Goal: Task Accomplishment & Management: Manage account settings

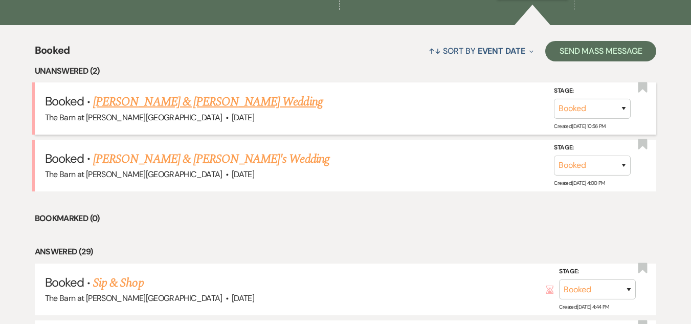
click at [123, 99] on link "Tessa White & Adam Vogel's Wedding" at bounding box center [207, 102] width 229 height 18
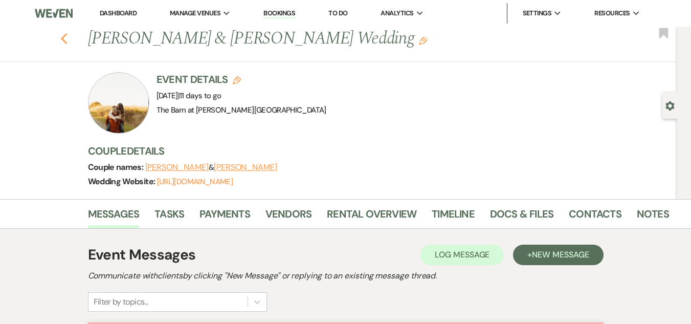
click at [67, 39] on use "button" at bounding box center [63, 38] width 7 height 11
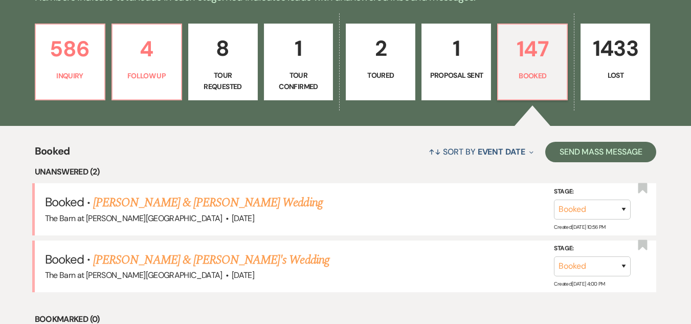
scroll to position [272, 0]
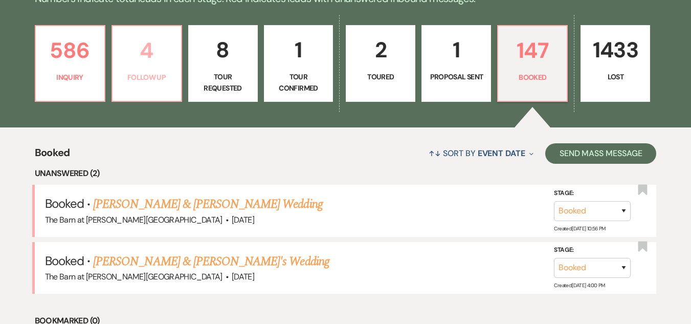
click at [145, 58] on p "4" at bounding box center [147, 50] width 56 height 34
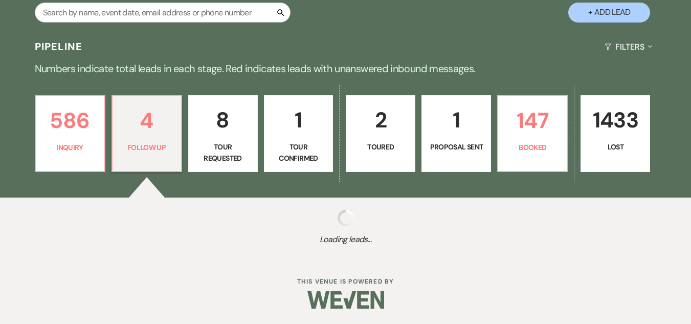
scroll to position [272, 0]
select select "9"
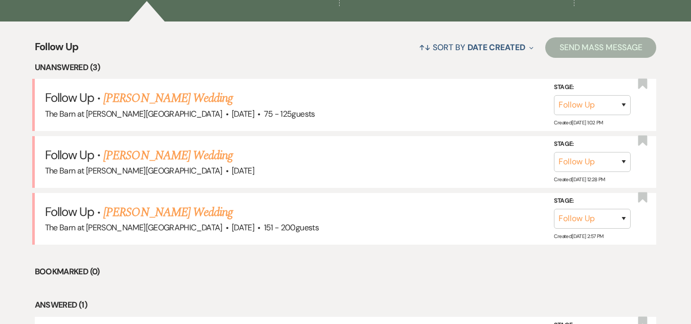
scroll to position [379, 0]
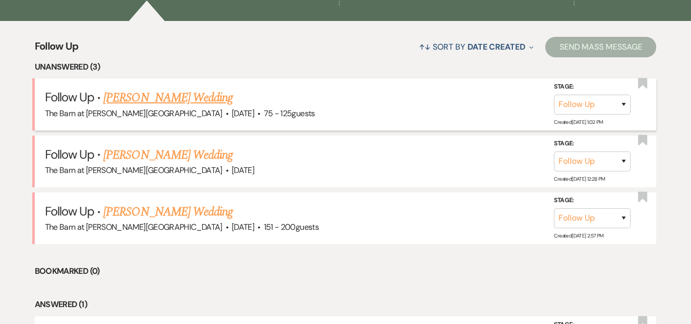
click at [167, 99] on link "Natasha Miller's Wedding" at bounding box center [167, 98] width 129 height 18
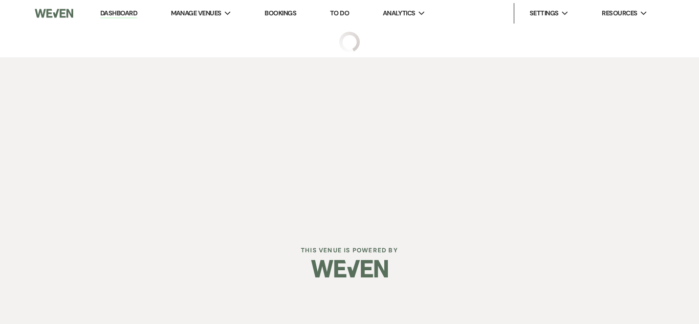
select select "9"
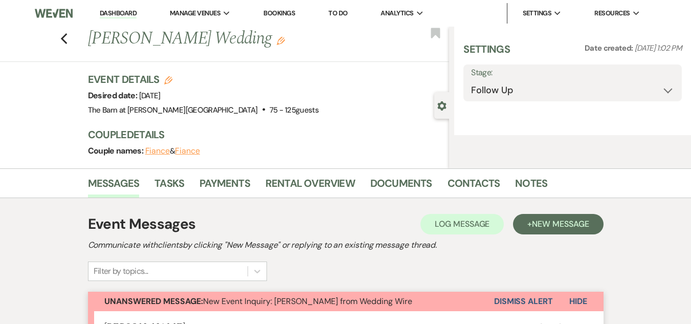
select select "3"
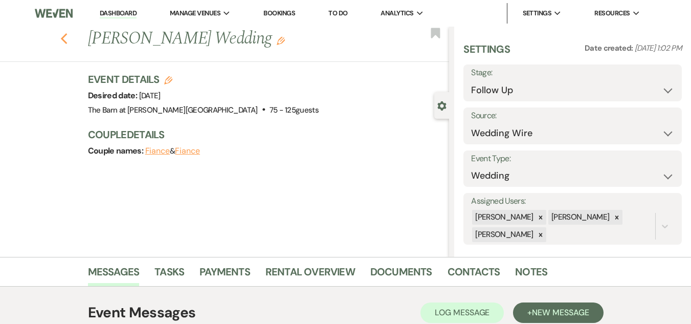
click at [66, 39] on use "button" at bounding box center [63, 38] width 7 height 11
select select "9"
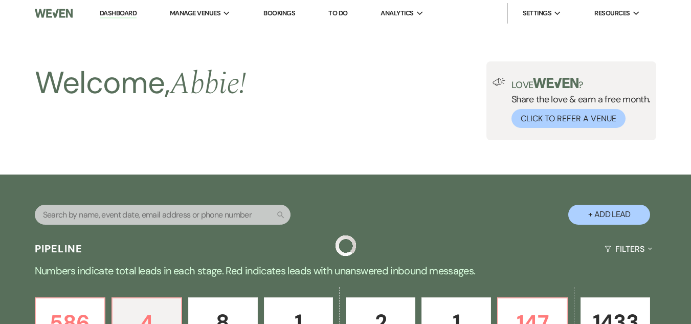
scroll to position [379, 0]
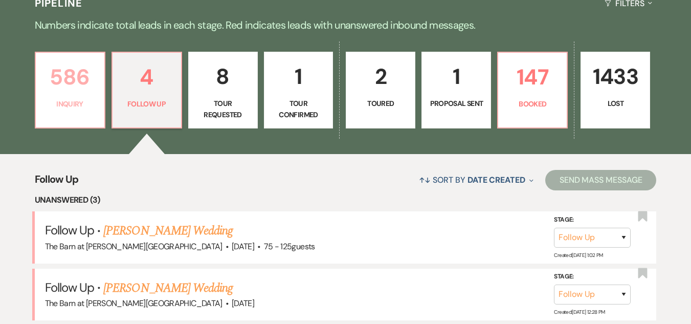
click at [77, 93] on p "586" at bounding box center [70, 77] width 56 height 34
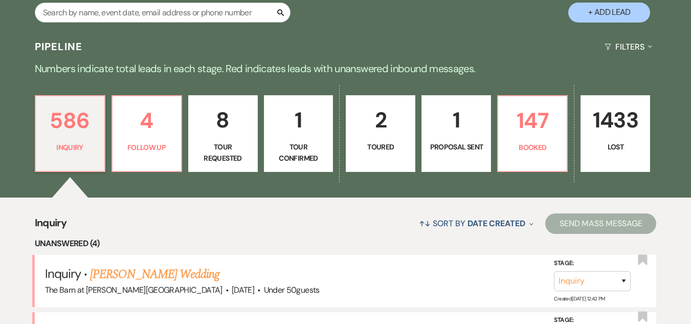
scroll to position [246, 0]
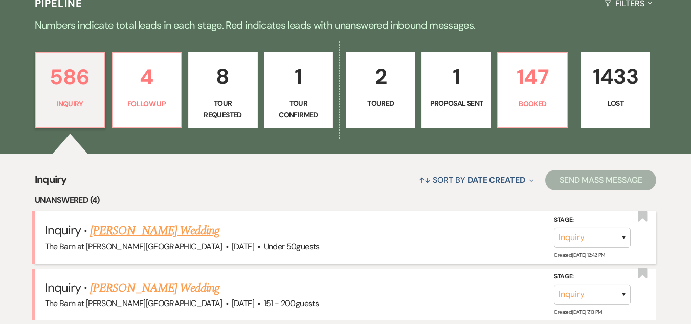
click at [171, 230] on link "Abigail Kress's Wedding" at bounding box center [154, 231] width 129 height 18
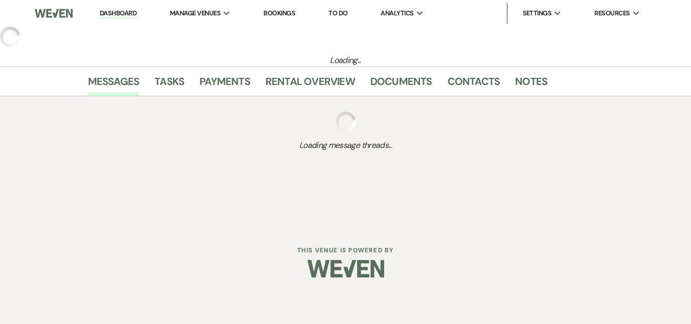
select select "2"
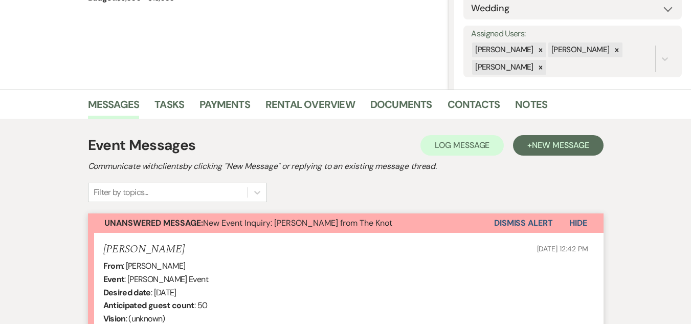
scroll to position [224, 0]
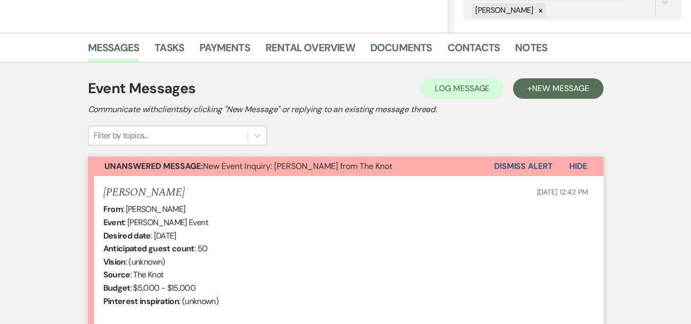
click at [517, 163] on button "Dismiss Alert" at bounding box center [523, 166] width 59 height 19
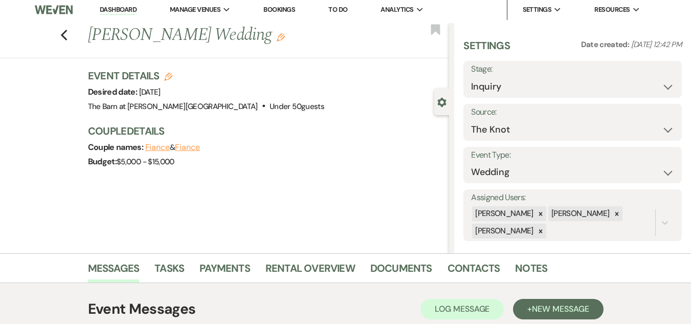
scroll to position [0, 0]
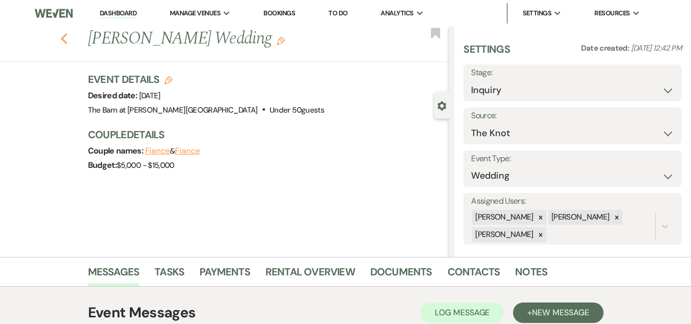
click at [65, 39] on use "button" at bounding box center [63, 38] width 7 height 11
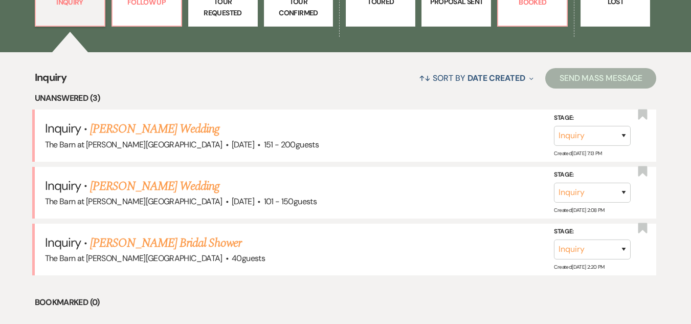
scroll to position [348, 0]
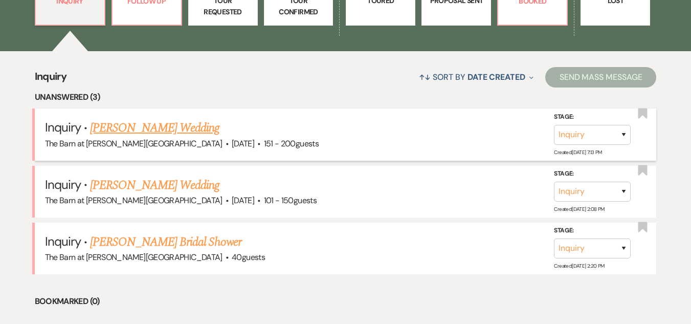
click at [180, 127] on link "Kierstin Komenda's Wedding" at bounding box center [154, 128] width 129 height 18
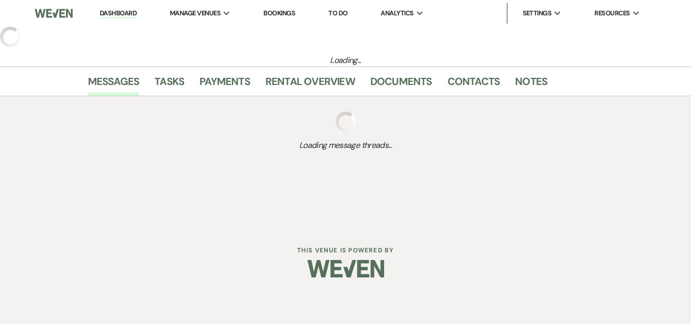
select select "2"
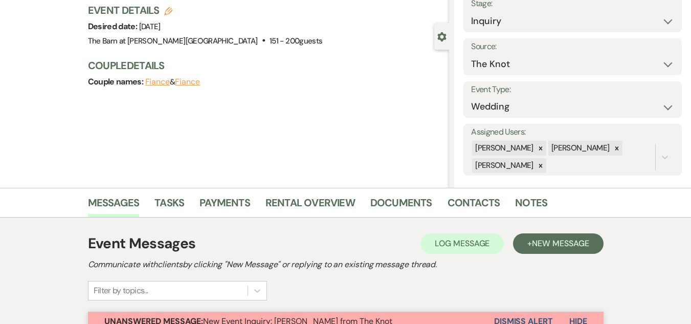
scroll to position [129, 0]
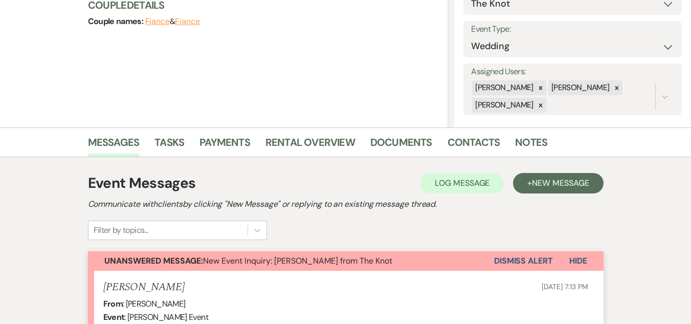
click at [516, 262] on button "Dismiss Alert" at bounding box center [523, 260] width 59 height 19
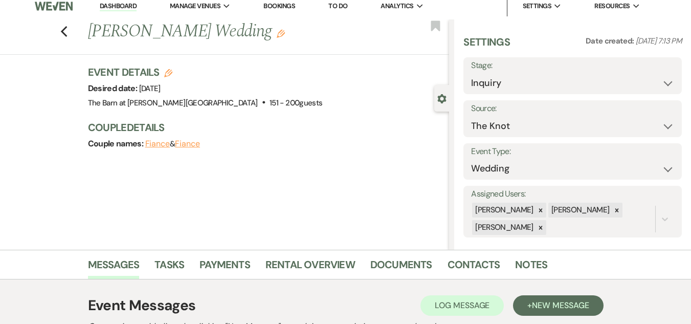
scroll to position [0, 0]
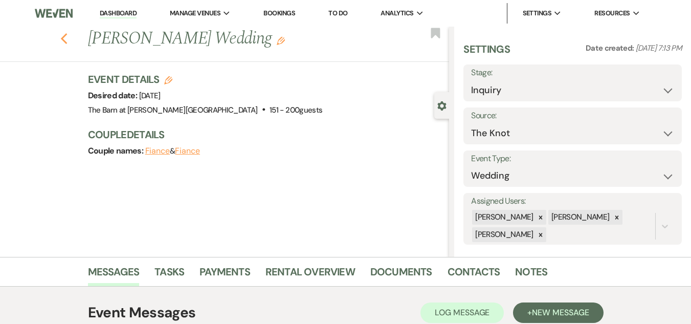
click at [67, 42] on use "button" at bounding box center [63, 38] width 7 height 11
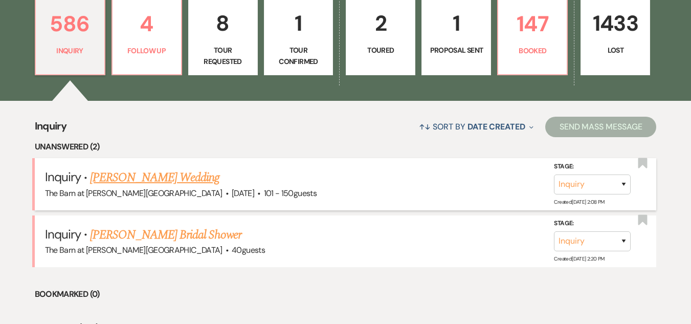
scroll to position [283, 0]
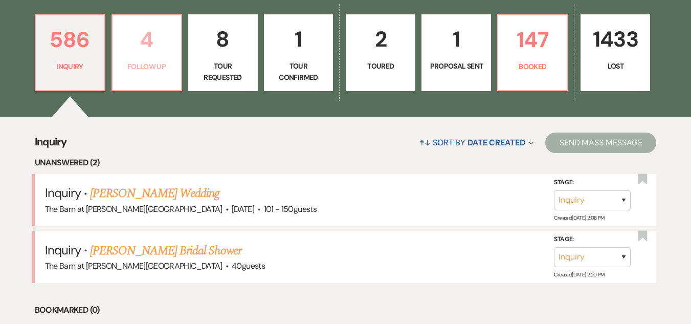
click at [144, 35] on p "4" at bounding box center [147, 40] width 56 height 34
select select "9"
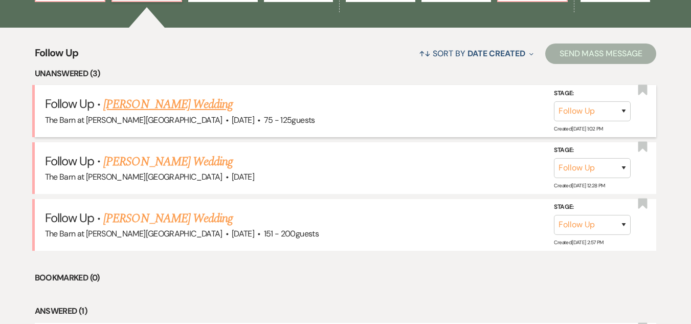
click at [198, 103] on link "Natasha Miller's Wedding" at bounding box center [167, 104] width 129 height 18
select select "9"
select select "3"
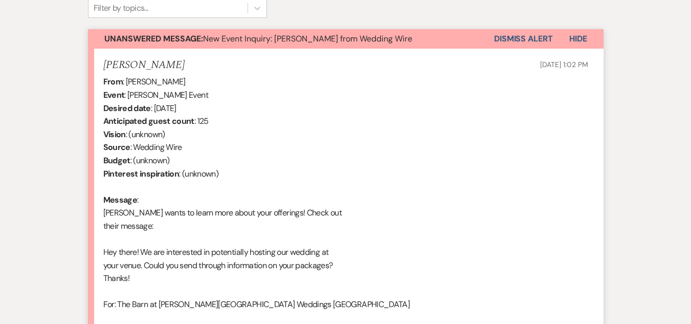
scroll to position [224, 0]
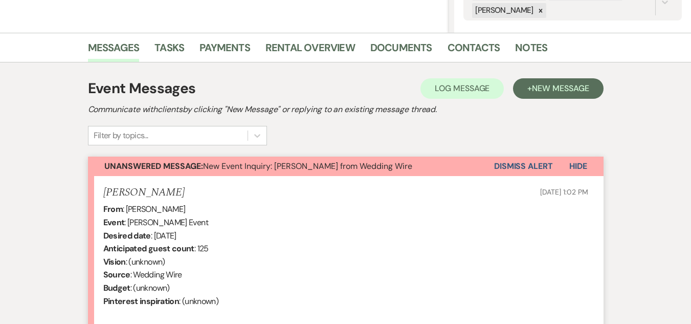
click at [534, 161] on button "Dismiss Alert" at bounding box center [523, 166] width 59 height 19
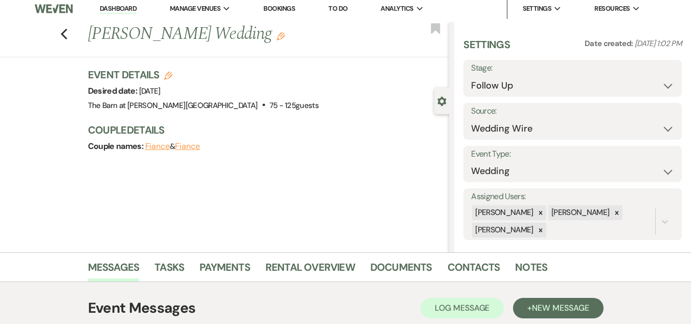
scroll to position [0, 0]
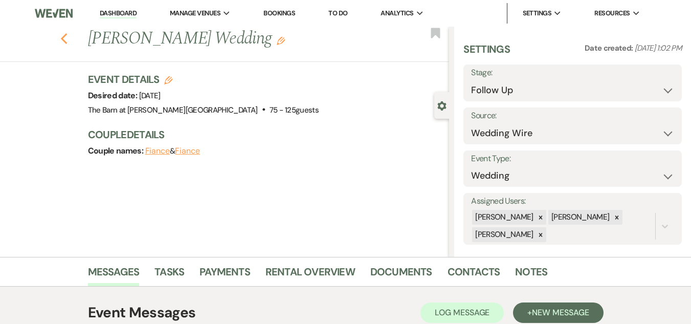
click at [67, 42] on icon "Previous" at bounding box center [64, 39] width 8 height 12
select select "9"
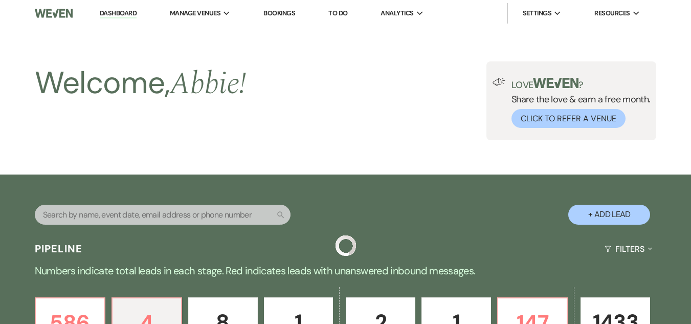
scroll to position [372, 0]
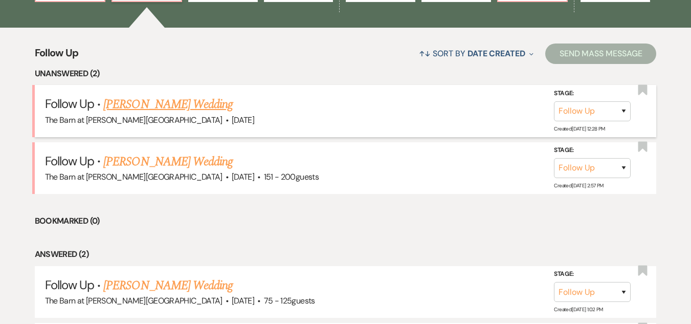
click at [171, 106] on link "Alina Karnaukh's Wedding" at bounding box center [167, 104] width 129 height 18
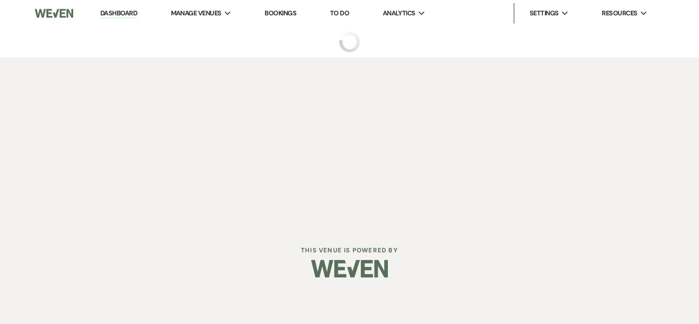
select select "9"
select select "2"
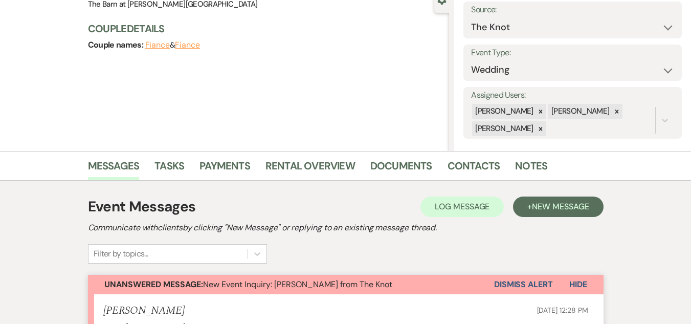
scroll to position [153, 0]
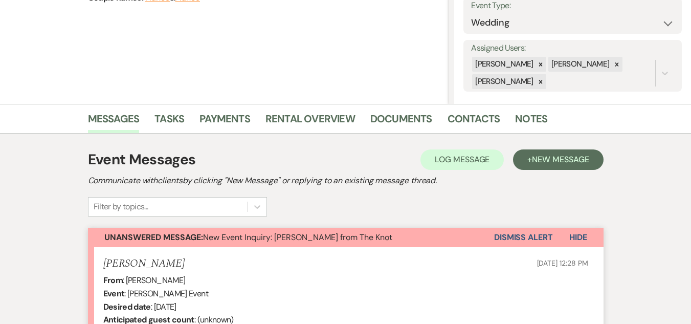
click at [515, 238] on button "Dismiss Alert" at bounding box center [523, 237] width 59 height 19
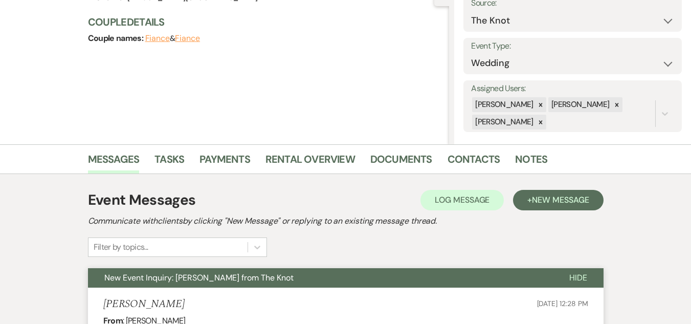
scroll to position [0, 0]
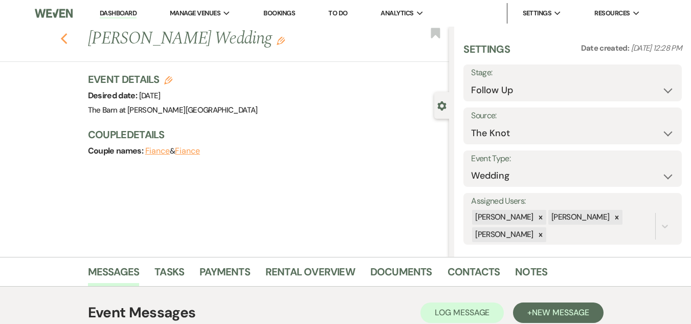
click at [67, 34] on icon "Previous" at bounding box center [64, 39] width 8 height 12
select select "9"
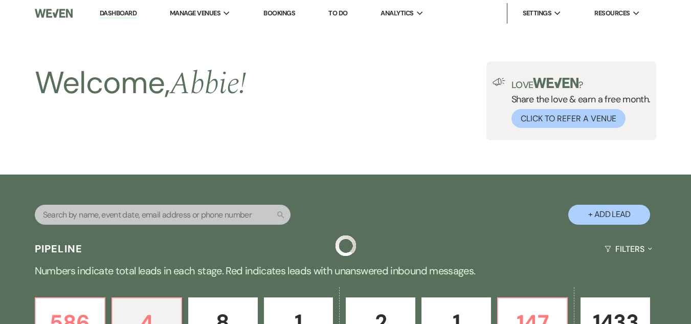
scroll to position [372, 0]
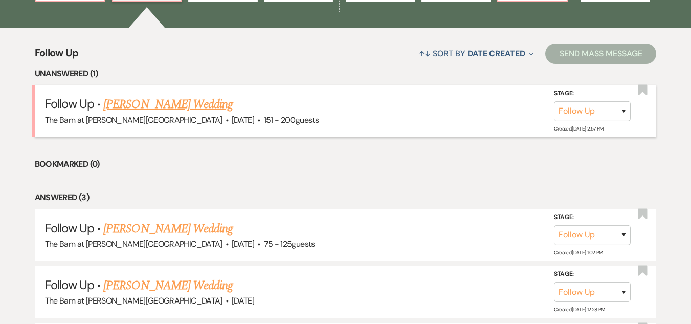
click at [180, 106] on link "Haley Sherman's Wedding" at bounding box center [167, 104] width 129 height 18
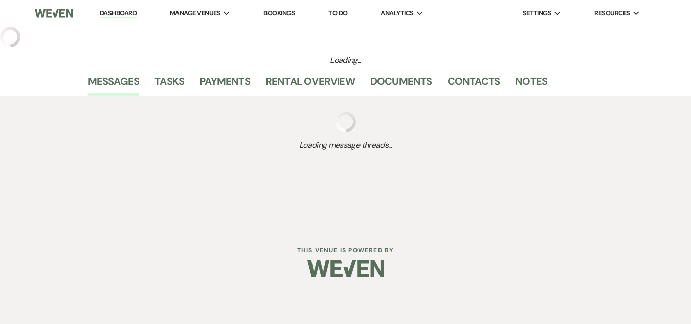
select select "9"
select select "2"
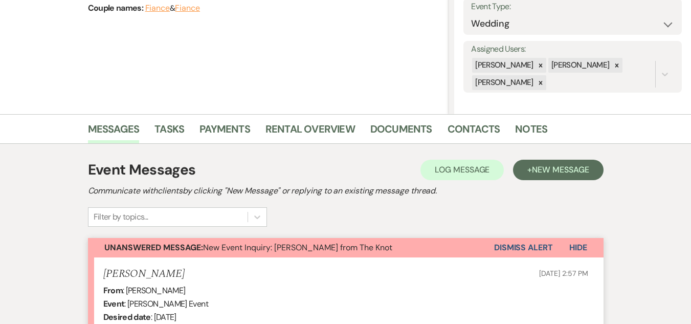
scroll to position [145, 0]
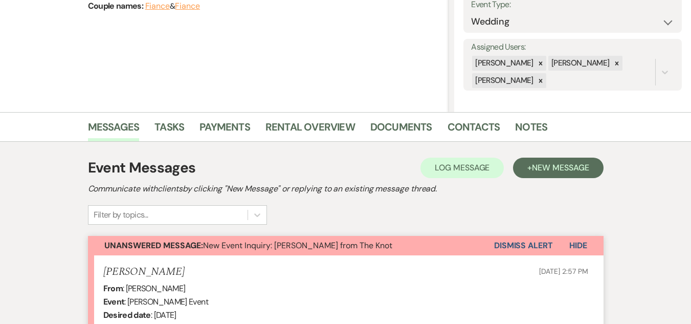
click at [506, 248] on button "Dismiss Alert" at bounding box center [523, 245] width 59 height 19
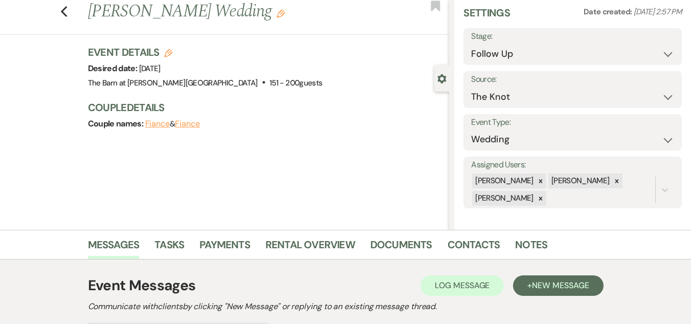
scroll to position [0, 0]
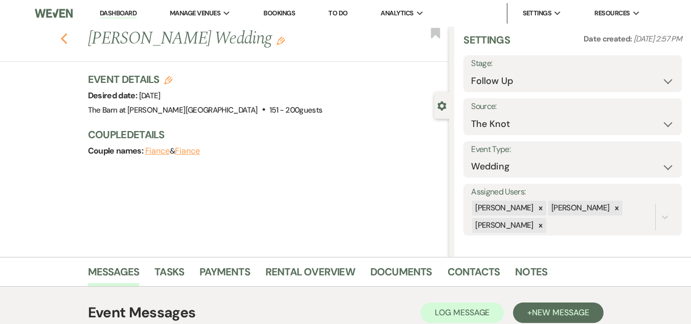
click at [68, 33] on icon "Previous" at bounding box center [64, 39] width 8 height 12
select select "9"
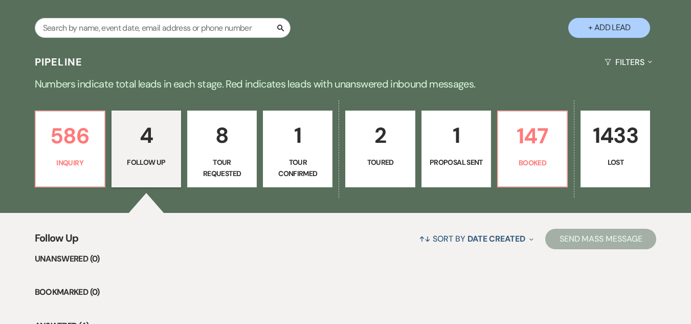
scroll to position [181, 0]
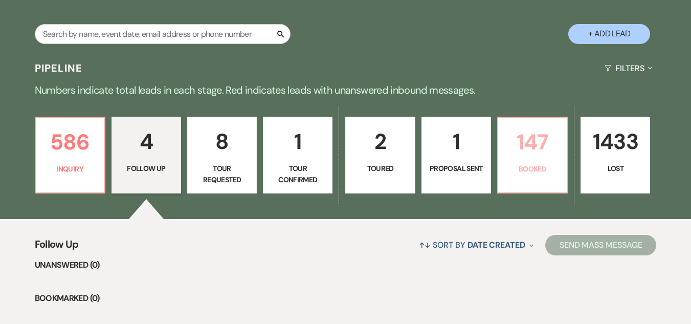
click at [524, 137] on p "147" at bounding box center [533, 142] width 56 height 34
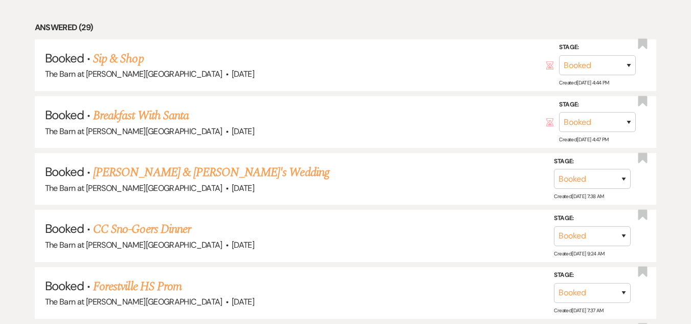
scroll to position [652, 0]
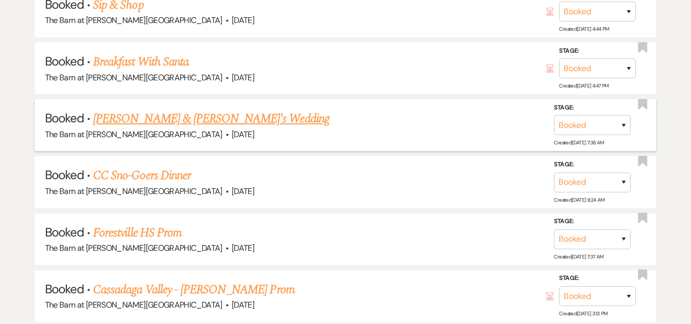
click at [212, 115] on link "Madison Goot & Fiance's Wedding" at bounding box center [211, 119] width 236 height 18
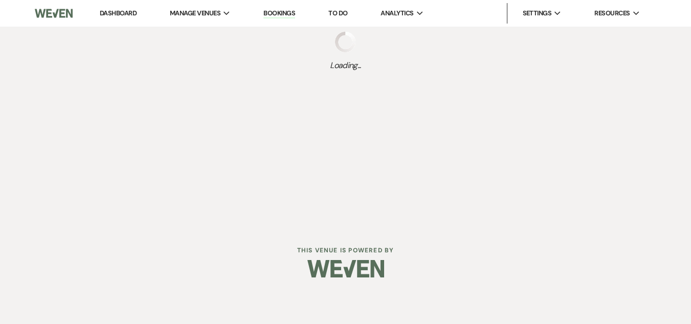
click at [212, 115] on div "Dashboard Manage Venues Expand The Barn at Farrington Hollow Bookings To Do Ana…" at bounding box center [345, 113] width 691 height 227
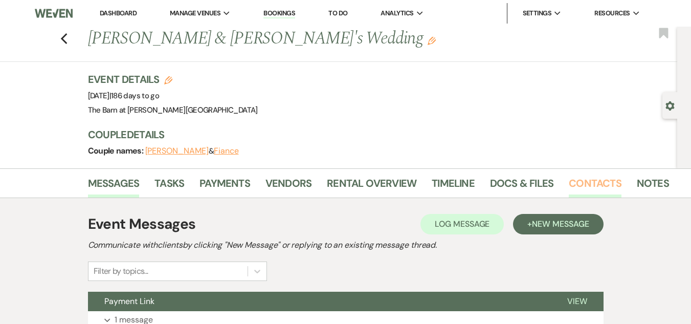
click at [582, 178] on link "Contacts" at bounding box center [595, 186] width 53 height 23
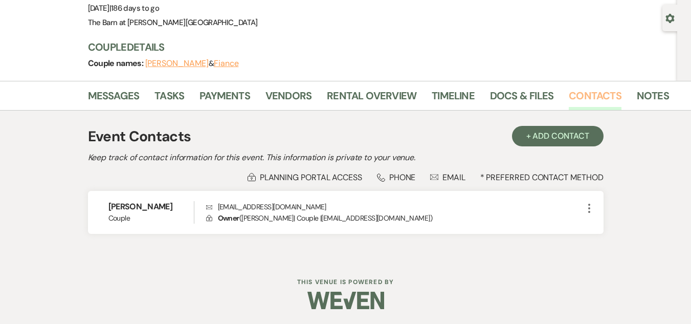
scroll to position [88, 0]
click at [401, 179] on div "Phone Phone" at bounding box center [396, 176] width 39 height 11
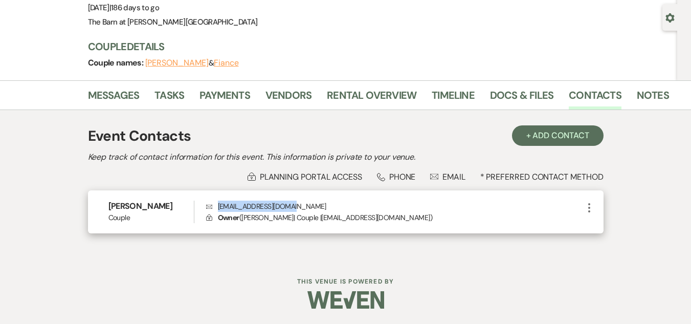
drag, startPoint x: 217, startPoint y: 204, endPoint x: 312, endPoint y: 210, distance: 94.9
click at [312, 210] on p "Envelope gootmadison@gmail.com" at bounding box center [394, 206] width 377 height 11
copy p "gootmadison@gmail.com"
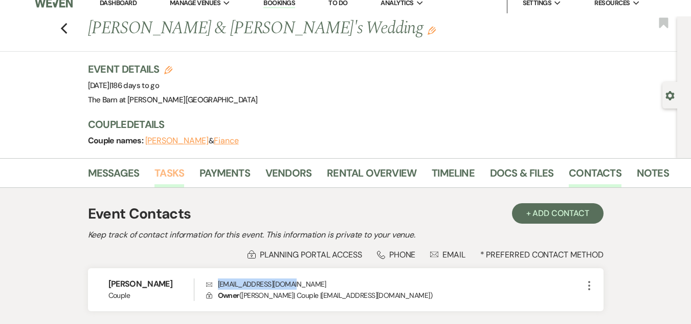
scroll to position [30, 0]
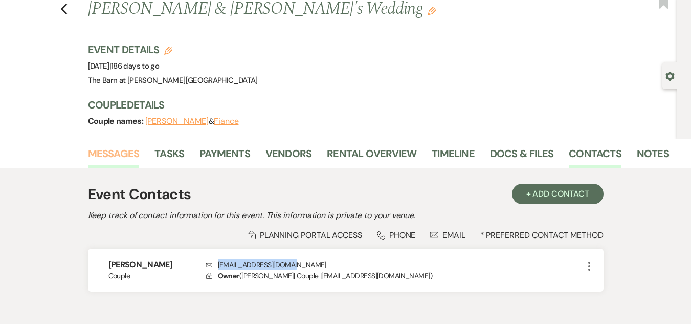
click at [132, 156] on link "Messages" at bounding box center [114, 156] width 52 height 23
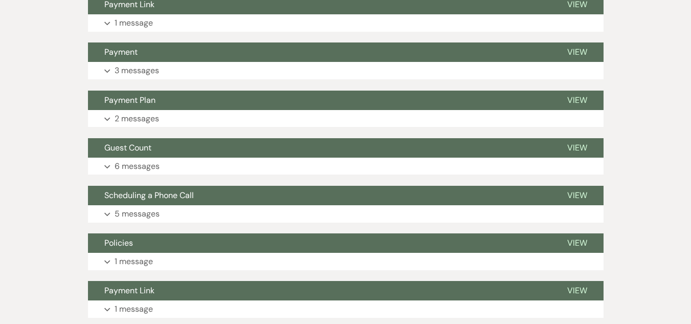
scroll to position [297, 0]
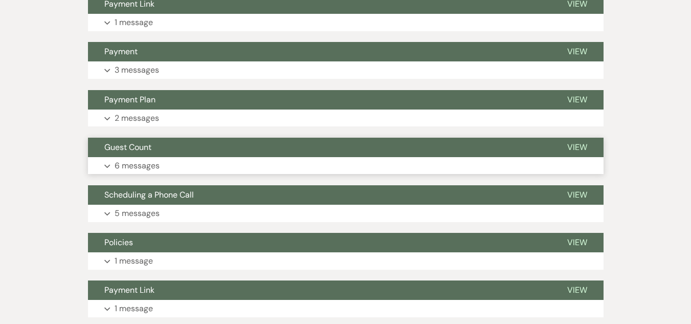
click at [266, 164] on button "Expand 6 messages" at bounding box center [346, 165] width 516 height 17
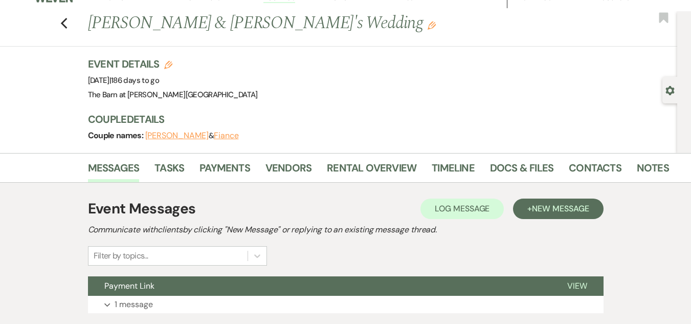
scroll to position [0, 0]
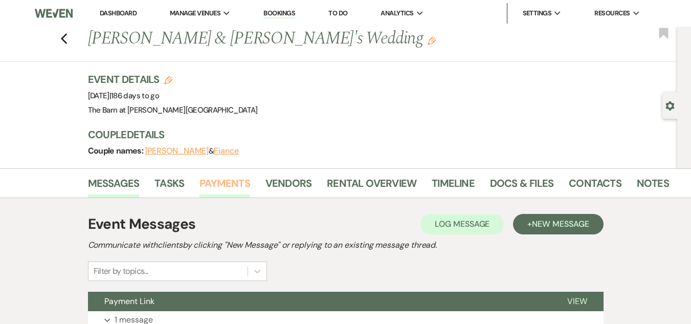
click at [225, 179] on link "Payments" at bounding box center [225, 186] width 51 height 23
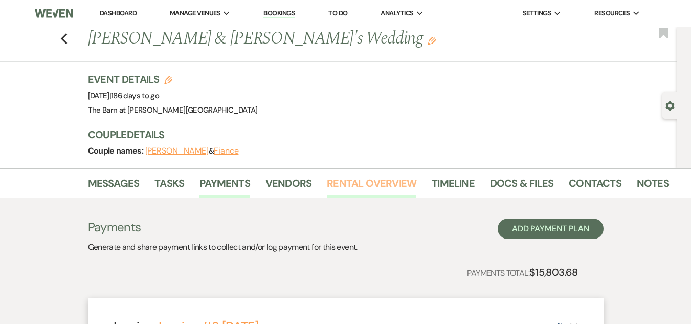
click at [367, 185] on link "Rental Overview" at bounding box center [372, 186] width 90 height 23
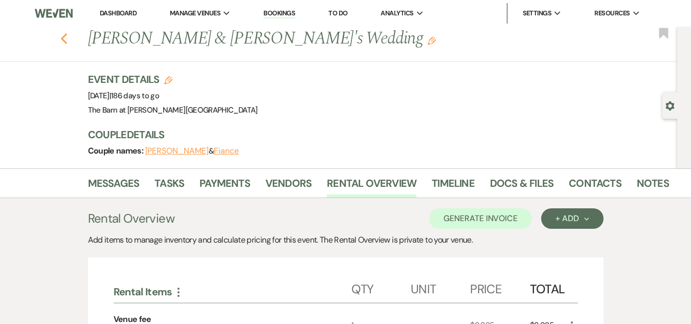
click at [67, 38] on use "button" at bounding box center [63, 38] width 7 height 11
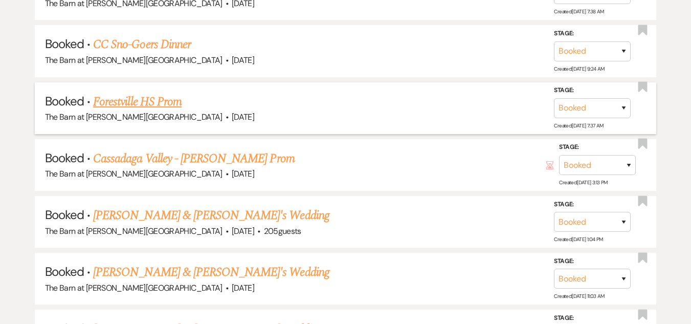
scroll to position [786, 0]
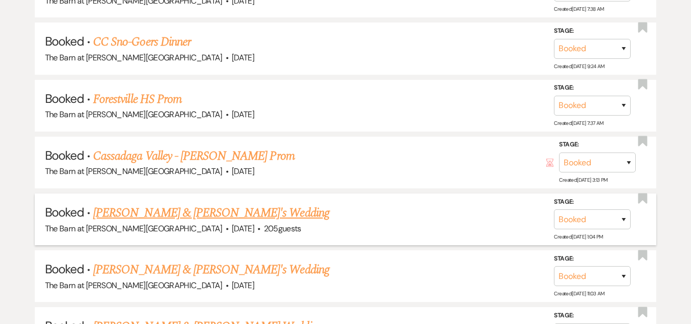
click at [165, 215] on link "Olivia MacWilliams & Fiance's Wedding" at bounding box center [211, 213] width 236 height 18
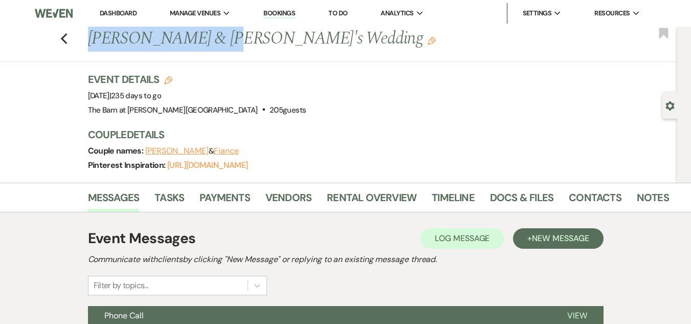
drag, startPoint x: 94, startPoint y: 37, endPoint x: 217, endPoint y: 40, distance: 123.9
click at [217, 40] on h1 "Olivia MacWilliams & Fiance's Wedding Edit" at bounding box center [317, 39] width 458 height 25
copy h1 "Olivia MacWilliams"
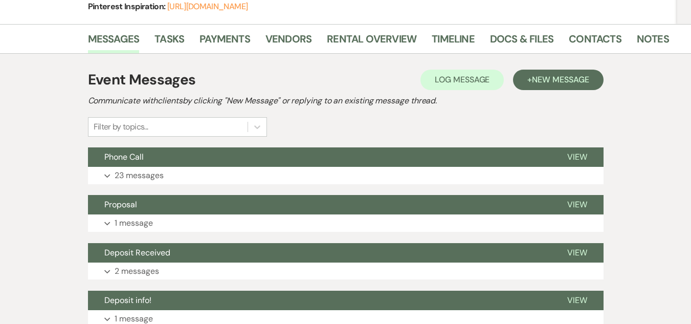
scroll to position [154, 0]
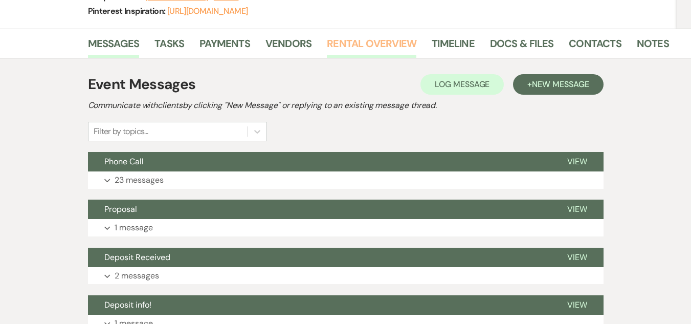
click at [356, 43] on link "Rental Overview" at bounding box center [372, 46] width 90 height 23
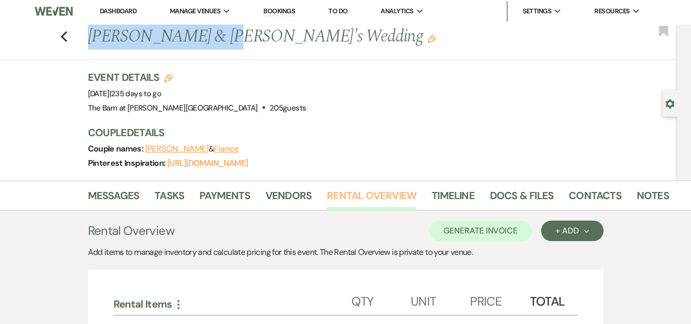
scroll to position [7, 0]
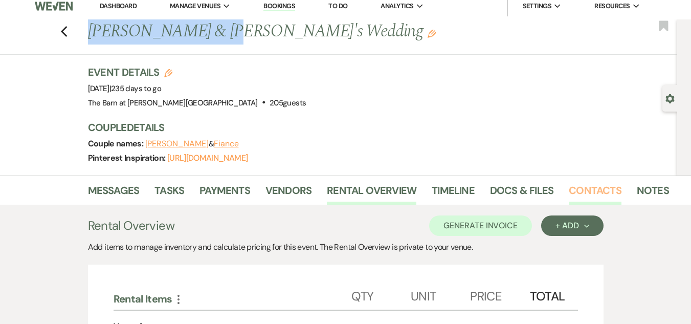
click at [585, 186] on link "Contacts" at bounding box center [595, 193] width 53 height 23
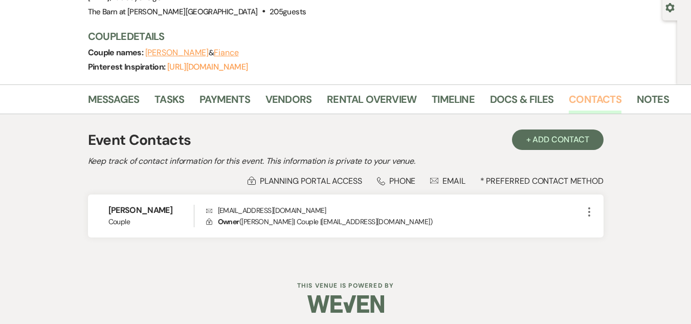
scroll to position [102, 0]
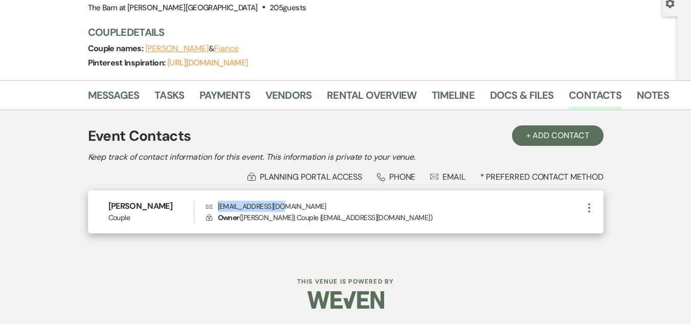
drag, startPoint x: 217, startPoint y: 206, endPoint x: 302, endPoint y: 202, distance: 84.5
click at [302, 202] on p "Envelope omac2414@gmail.com" at bounding box center [394, 206] width 377 height 11
copy p "omac2414@gmail.com"
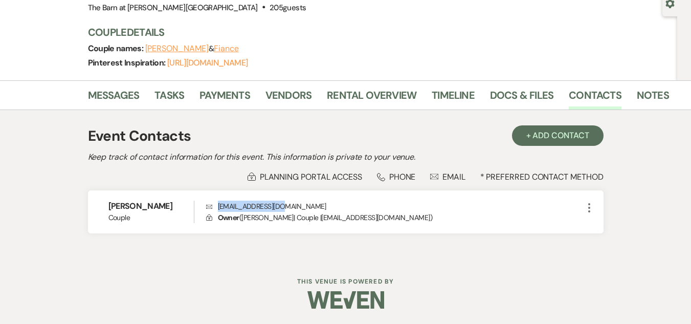
scroll to position [0, 0]
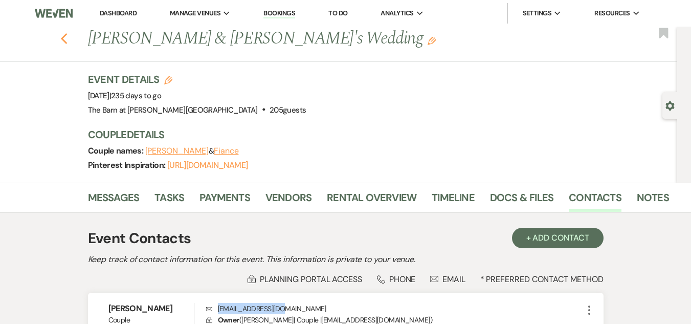
click at [65, 41] on icon "Previous" at bounding box center [64, 39] width 8 height 12
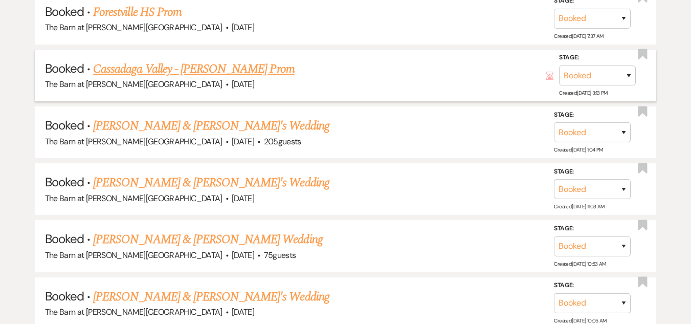
scroll to position [873, 0]
click at [182, 180] on link "Kayla Pham & Fiance's Wedding" at bounding box center [211, 182] width 236 height 18
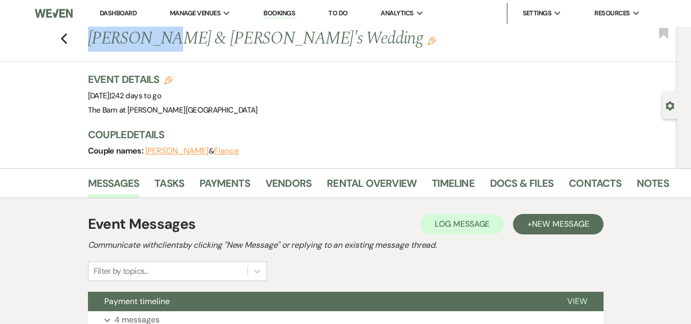
drag, startPoint x: 93, startPoint y: 32, endPoint x: 168, endPoint y: 40, distance: 75.6
click at [168, 40] on h1 "Kayla Pham & Fiance's Wedding Edit" at bounding box center [317, 39] width 458 height 25
copy h1 "Kayla Pham"
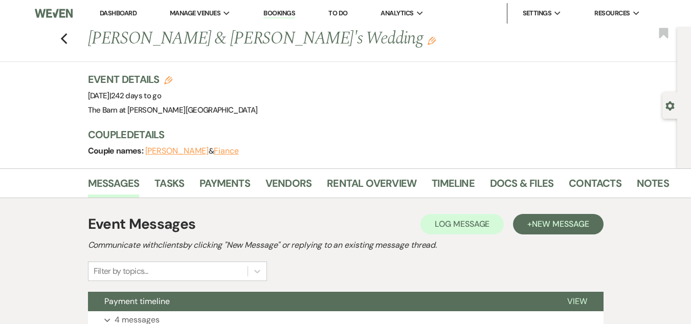
click at [340, 113] on div "Event Details Edit Event Date: Saturday, June 13th, 2026 | 242 days to go Venue…" at bounding box center [374, 94] width 573 height 45
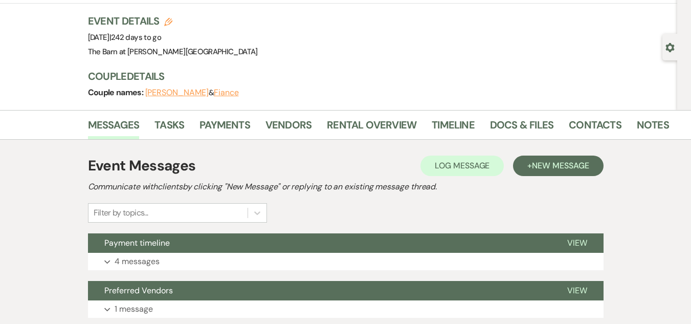
scroll to position [56, 0]
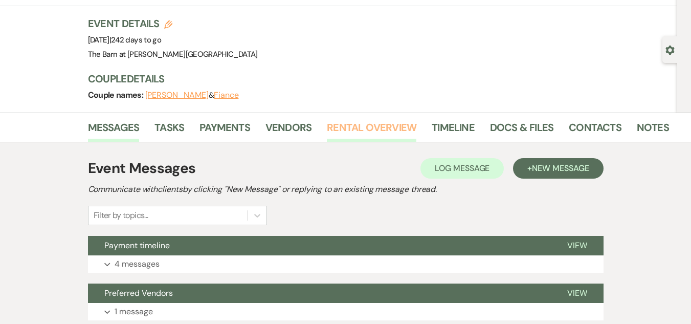
click at [366, 128] on link "Rental Overview" at bounding box center [372, 130] width 90 height 23
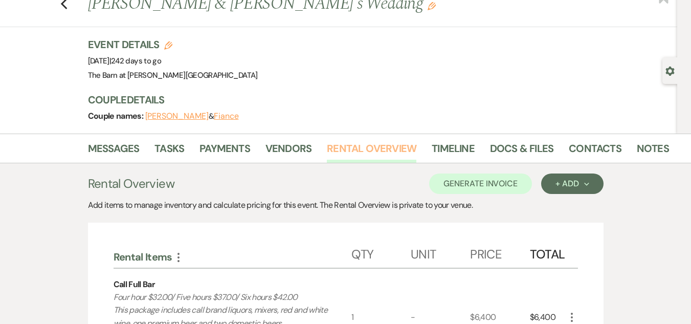
scroll to position [32, 0]
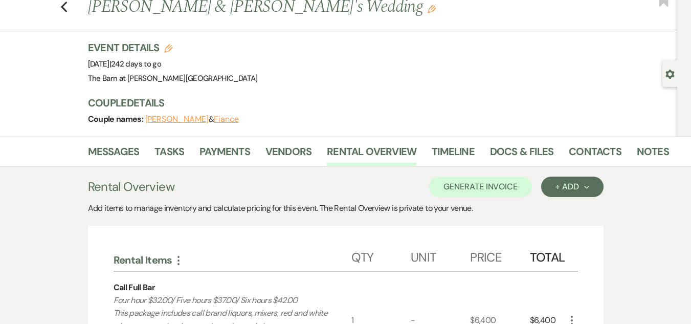
click at [172, 115] on button "Kayla Pham" at bounding box center [176, 119] width 63 height 8
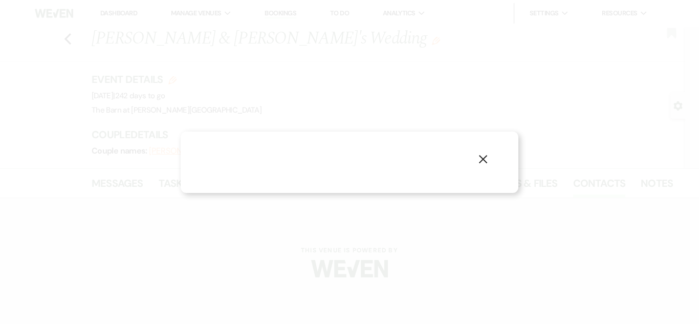
select select "1"
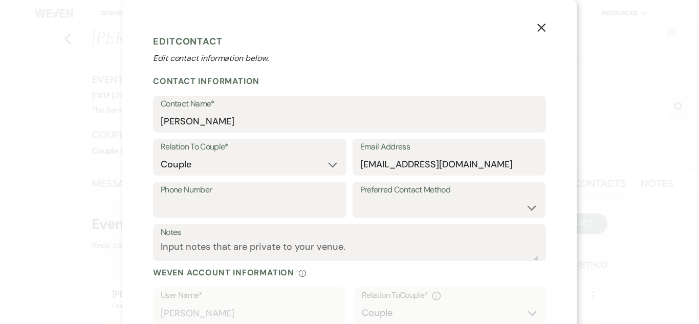
drag, startPoint x: 353, startPoint y: 162, endPoint x: 407, endPoint y: 162, distance: 54.2
click at [431, 162] on div "Email Address 146allendale@gmail.com" at bounding box center [449, 157] width 193 height 37
drag, startPoint x: 357, startPoint y: 164, endPoint x: 504, endPoint y: 163, distance: 147.4
click at [508, 163] on input "146allendale@gmail.com" at bounding box center [449, 165] width 178 height 20
click at [537, 31] on icon "X" at bounding box center [541, 27] width 9 height 9
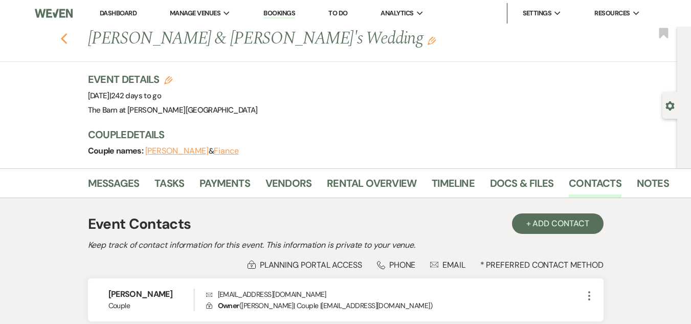
click at [68, 33] on icon "Previous" at bounding box center [64, 39] width 8 height 12
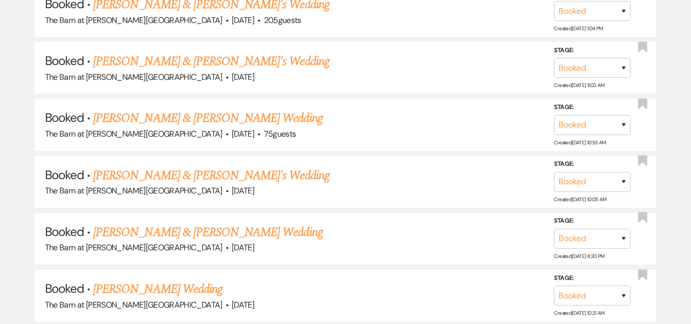
scroll to position [996, 0]
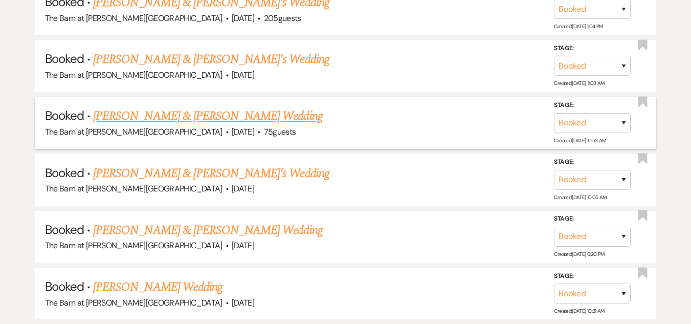
click at [155, 115] on link "Daniel Herrera & Madison Reynolds's Wedding" at bounding box center [207, 116] width 229 height 18
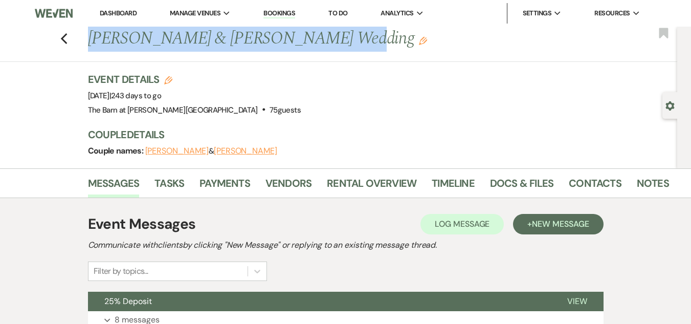
drag, startPoint x: 93, startPoint y: 35, endPoint x: 320, endPoint y: 37, distance: 227.2
click at [320, 37] on h1 "Daniel Herrera & Madison Reynolds's Wedding Edit" at bounding box center [317, 39] width 458 height 25
copy h1 "Daniel Herrera & Madison Reynolds"
click at [347, 185] on link "Rental Overview" at bounding box center [372, 186] width 90 height 23
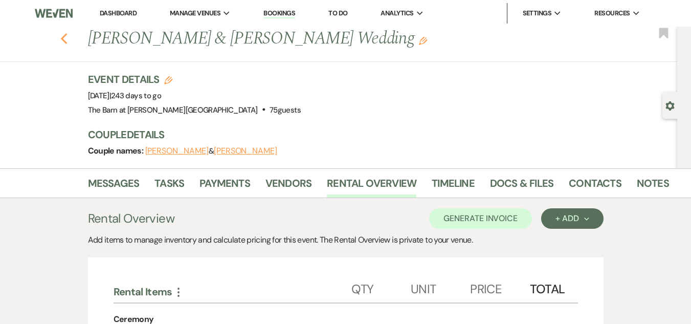
click at [72, 37] on div "Previous Daniel Herrera & Madison Reynolds's Wedding Edit Bookmark" at bounding box center [336, 44] width 683 height 35
click at [67, 36] on use "button" at bounding box center [63, 38] width 7 height 11
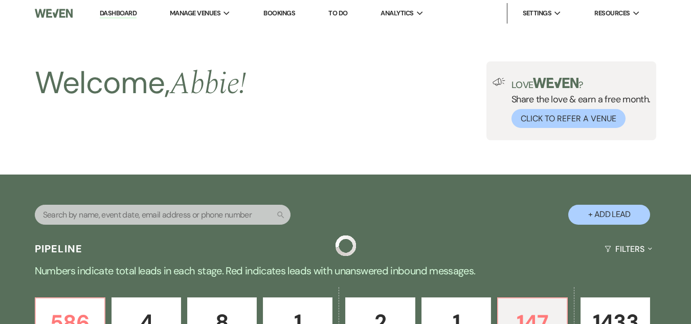
scroll to position [996, 0]
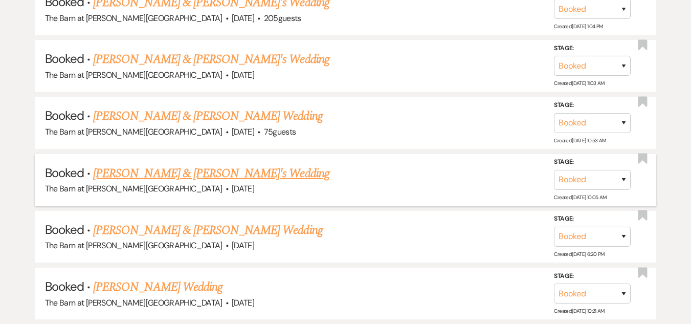
click at [138, 168] on link "Samantha Stayer & Fiance's Wedding" at bounding box center [211, 173] width 236 height 18
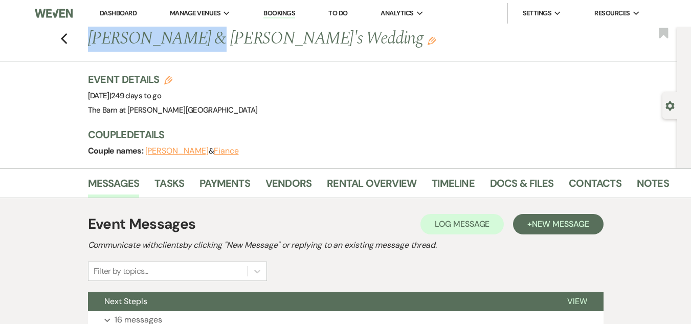
drag, startPoint x: 91, startPoint y: 30, endPoint x: 199, endPoint y: 40, distance: 108.4
click at [199, 40] on div "Previous Samantha Stayer & Fiance's Wedding Edit" at bounding box center [374, 39] width 583 height 25
copy h1 "Samantha Stayer"
click at [379, 179] on link "Rental Overview" at bounding box center [372, 186] width 90 height 23
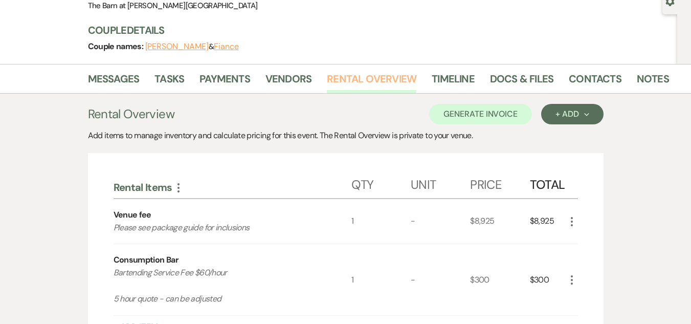
scroll to position [67, 0]
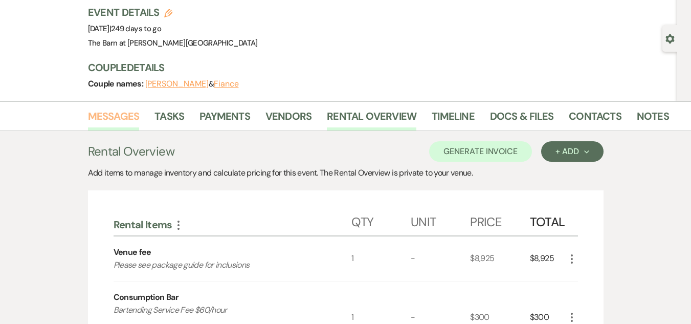
click at [121, 117] on link "Messages" at bounding box center [114, 119] width 52 height 23
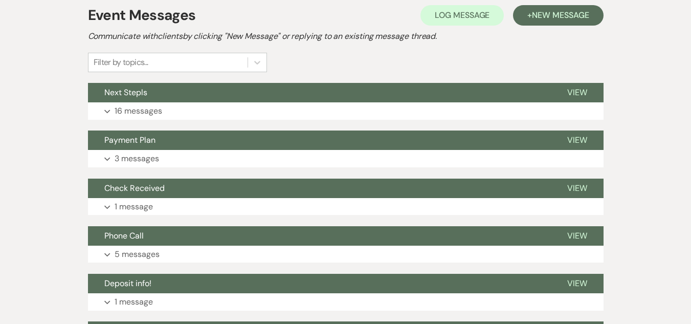
scroll to position [210, 0]
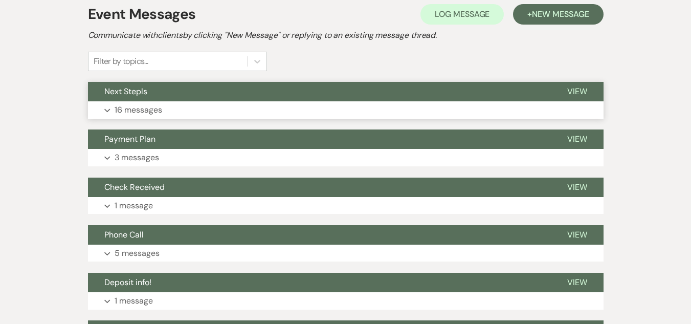
click at [215, 108] on button "Expand 16 messages" at bounding box center [346, 109] width 516 height 17
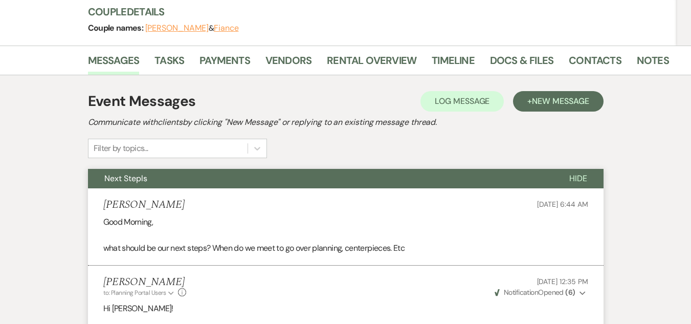
scroll to position [118, 0]
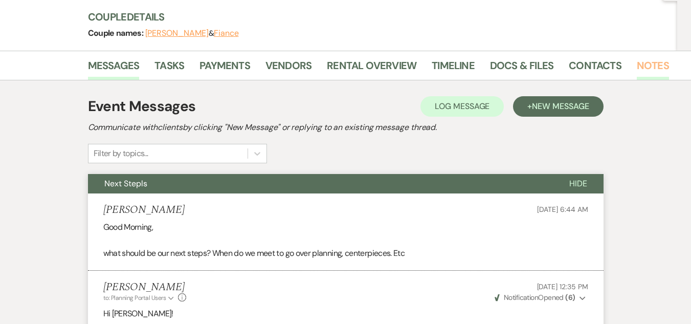
click at [639, 63] on link "Notes" at bounding box center [653, 68] width 32 height 23
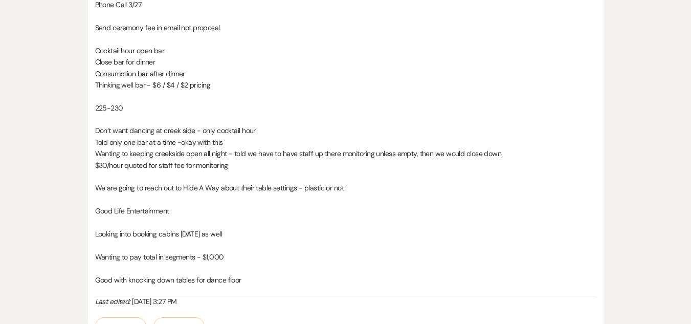
scroll to position [270, 0]
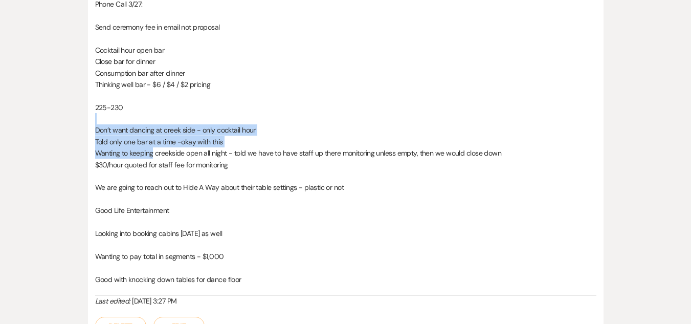
drag, startPoint x: 152, startPoint y: 156, endPoint x: 206, endPoint y: 102, distance: 76.0
click at [206, 102] on div "Phone Call 3/27: Send ceremony fee in email not proposal Cocktail hour open bar…" at bounding box center [345, 146] width 501 height 297
click at [206, 102] on p "225-230" at bounding box center [345, 107] width 501 height 11
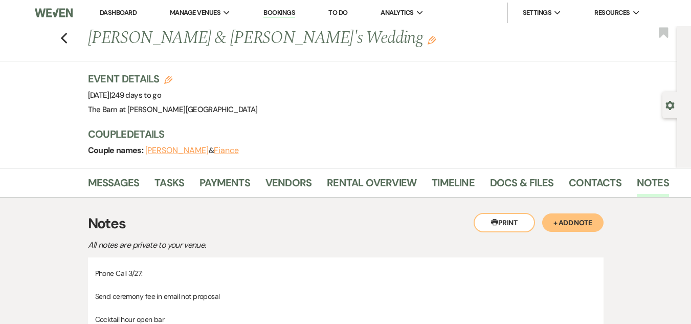
scroll to position [0, 0]
click at [172, 148] on button "Samantha Stayer" at bounding box center [176, 151] width 63 height 8
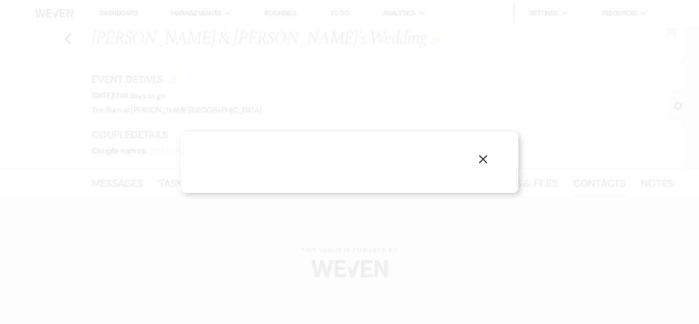
select select "1"
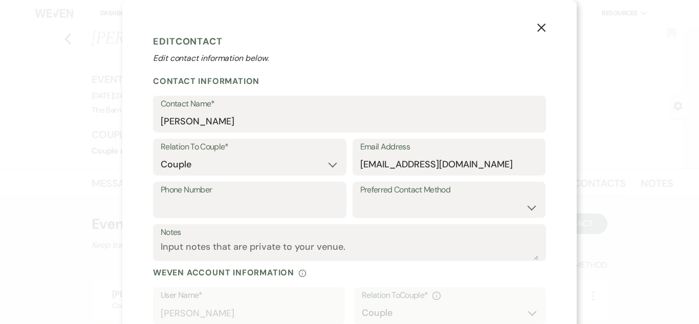
drag, startPoint x: 354, startPoint y: 167, endPoint x: 437, endPoint y: 171, distance: 83.5
click at [438, 171] on div "Email Address smstayer2@gmail.com" at bounding box center [449, 157] width 193 height 37
drag, startPoint x: 358, startPoint y: 164, endPoint x: 527, endPoint y: 175, distance: 169.2
click at [527, 175] on div "Email Address smstayer2@gmail.com" at bounding box center [449, 157] width 193 height 37
click at [537, 24] on icon "X" at bounding box center [541, 27] width 9 height 9
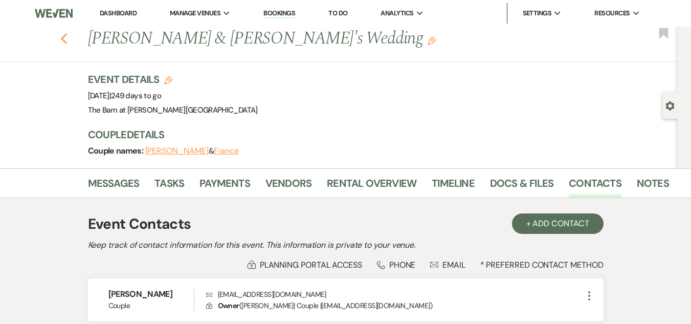
click at [67, 37] on use "button" at bounding box center [63, 38] width 7 height 11
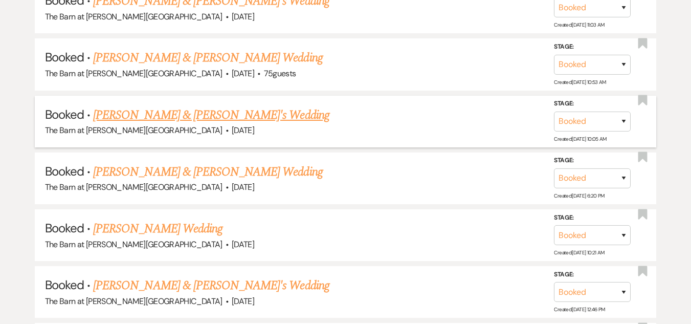
scroll to position [1056, 0]
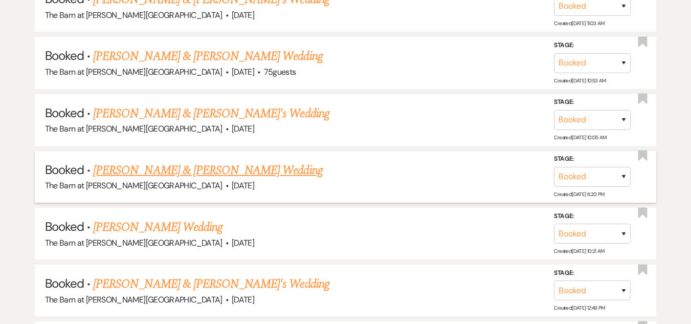
click at [189, 170] on link "Chris Morris & Alyssa Berkholder's Wedding" at bounding box center [207, 170] width 229 height 18
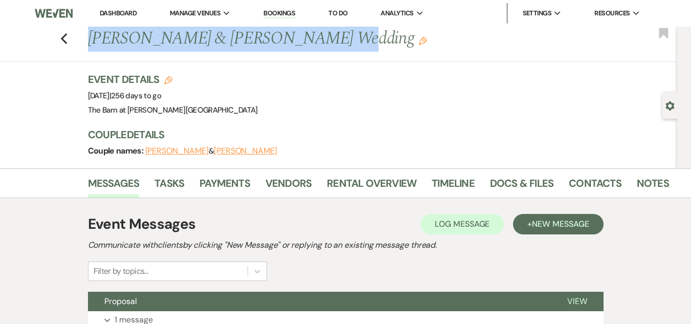
drag, startPoint x: 93, startPoint y: 40, endPoint x: 303, endPoint y: 41, distance: 210.3
click at [303, 41] on h1 "Chris Morris & Alyssa Berkholder's Wedding Edit" at bounding box center [317, 39] width 458 height 25
copy h1 "Chris Morris & Alyssa Berkholder"
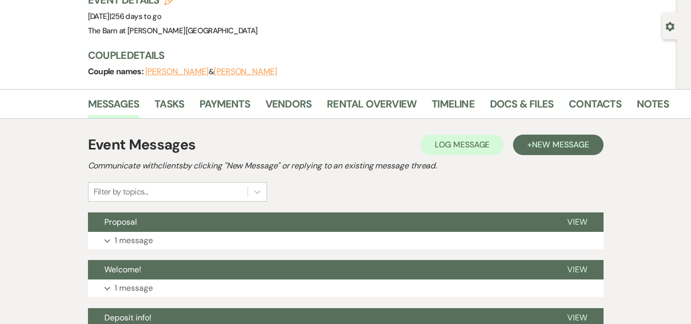
scroll to position [102, 0]
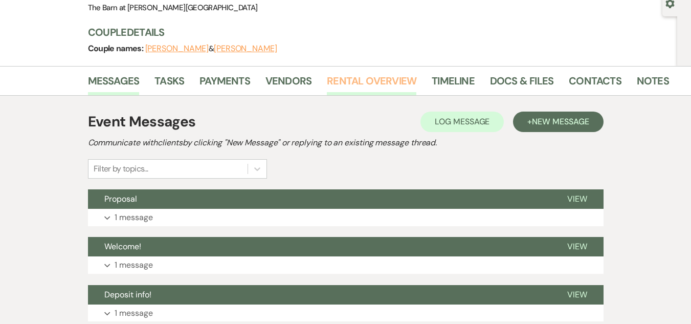
click at [385, 77] on link "Rental Overview" at bounding box center [372, 84] width 90 height 23
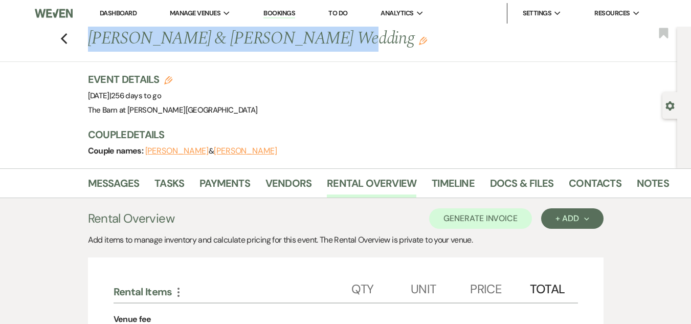
click at [185, 149] on button "Chris Morris" at bounding box center [176, 151] width 63 height 8
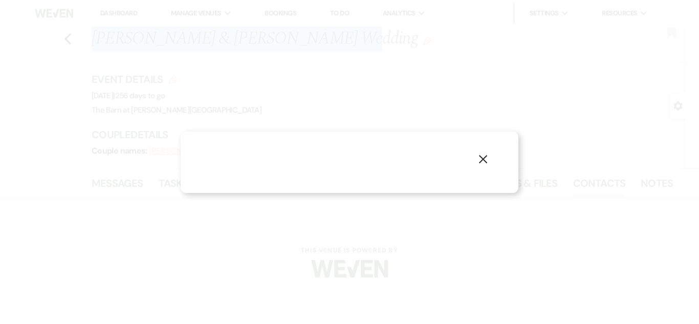
select select "1"
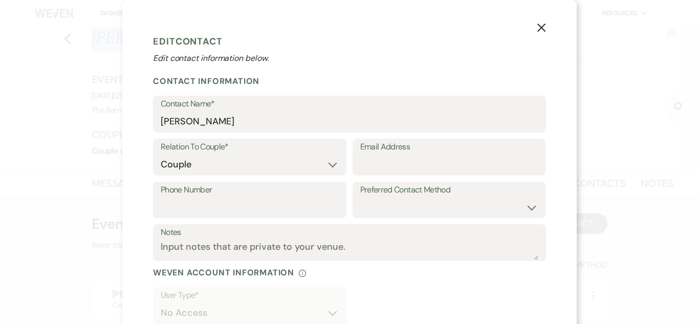
click at [537, 26] on use "button" at bounding box center [541, 28] width 8 height 8
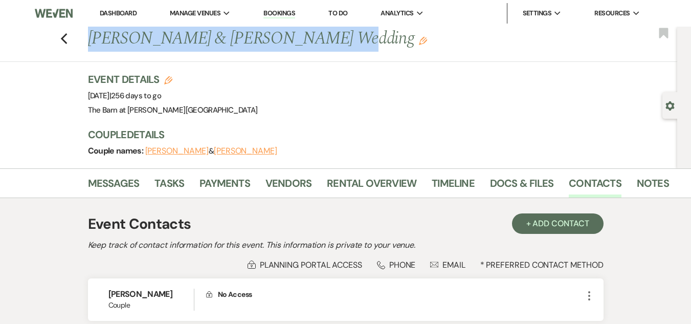
click at [249, 150] on button "Alyssa Berkholder" at bounding box center [245, 151] width 63 height 8
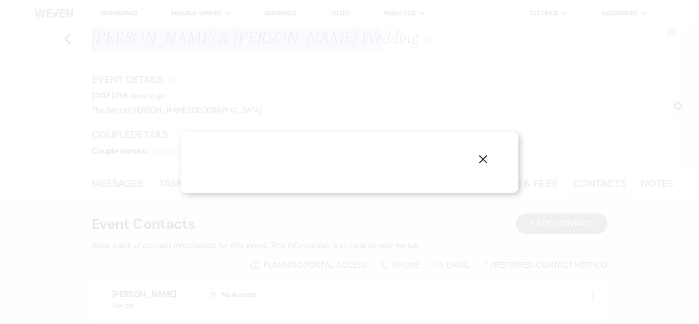
select select "1"
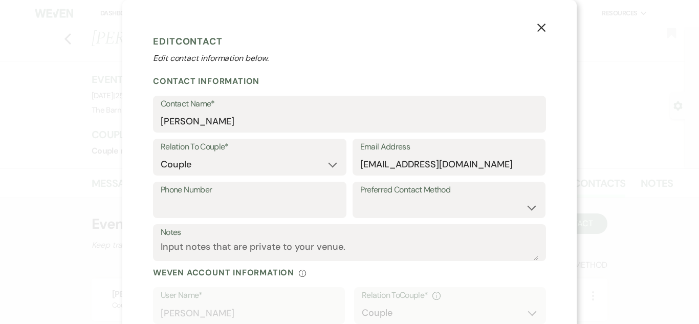
drag, startPoint x: 351, startPoint y: 165, endPoint x: 512, endPoint y: 163, distance: 161.2
click at [512, 163] on div "Email Address Alyssaberkholder@gmail.com" at bounding box center [449, 157] width 193 height 37
drag, startPoint x: 357, startPoint y: 165, endPoint x: 546, endPoint y: 165, distance: 188.8
click at [546, 165] on div "X Edit Contact Edit contact information below. Contact Information Contact Name…" at bounding box center [349, 212] width 454 height 424
click at [537, 32] on icon "X" at bounding box center [541, 27] width 9 height 9
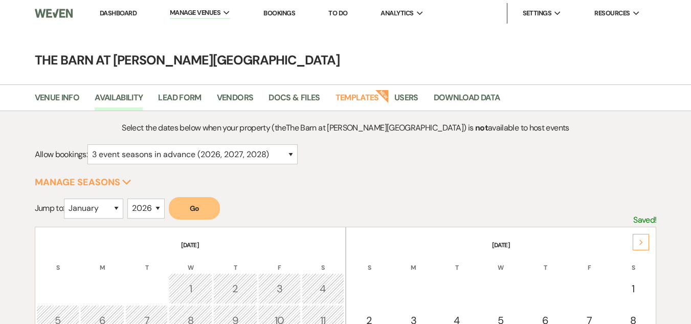
select select "3"
select select "2026"
